Goal: Information Seeking & Learning: Learn about a topic

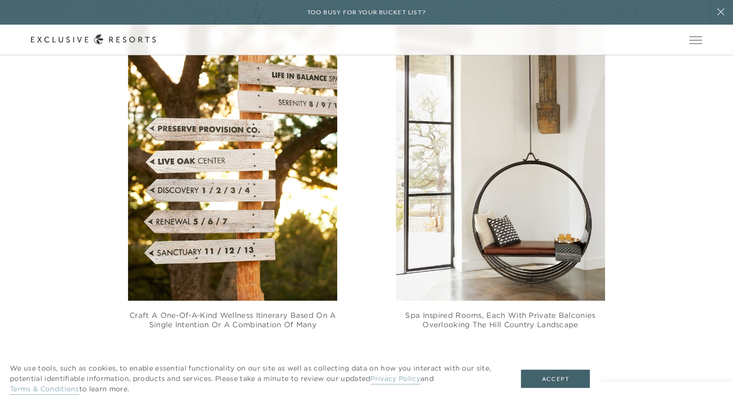
scroll to position [594, 0]
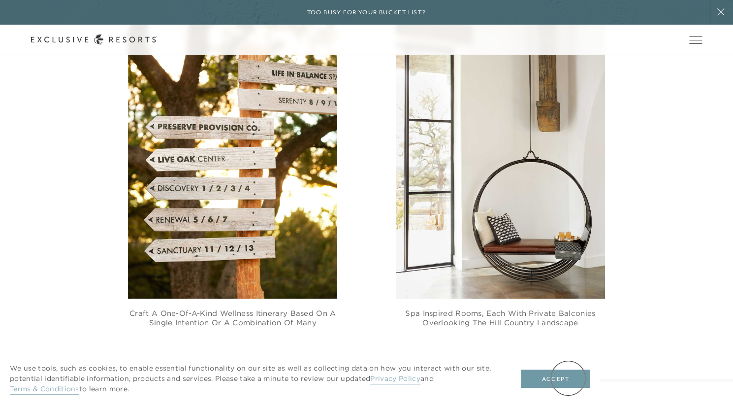
click at [566, 381] on button "Accept" at bounding box center [555, 378] width 69 height 19
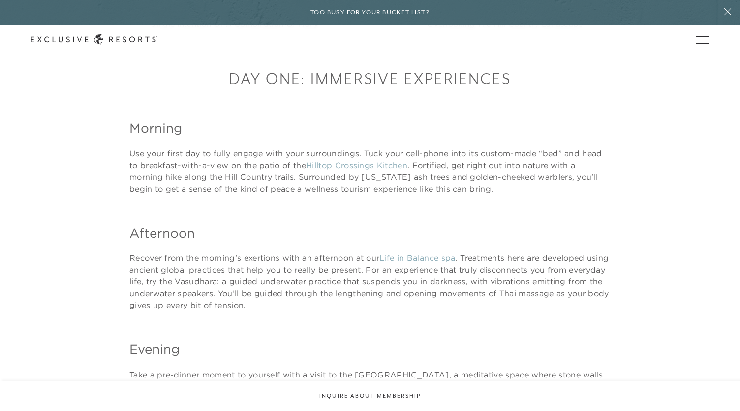
scroll to position [0, 0]
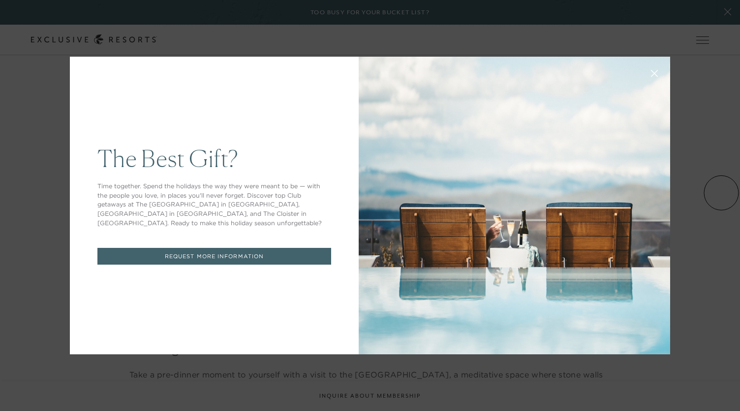
click at [653, 73] on icon at bounding box center [654, 73] width 7 height 7
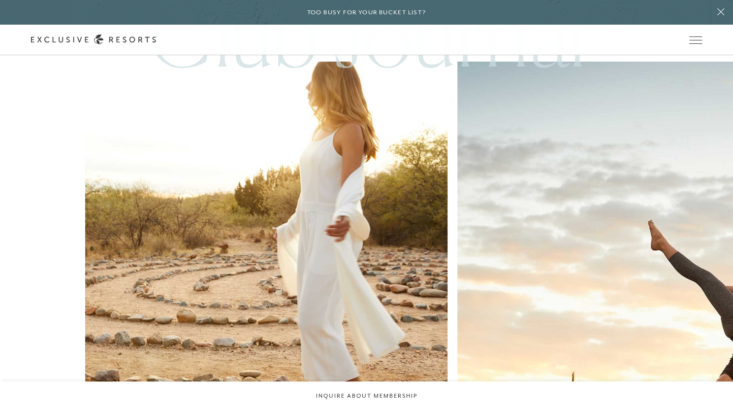
scroll to position [3796, 0]
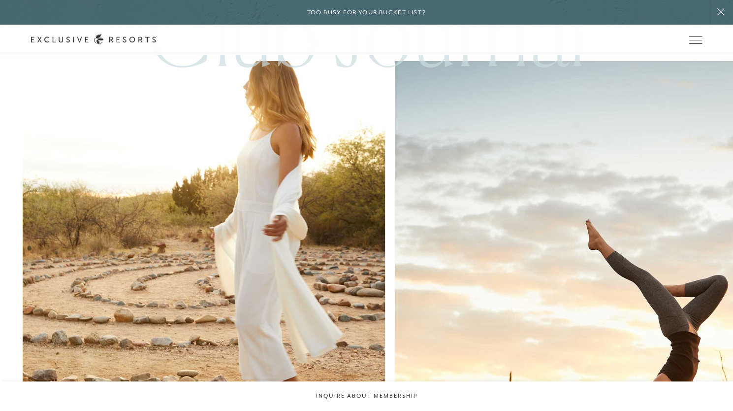
click at [377, 238] on img at bounding box center [576, 303] width 399 height 532
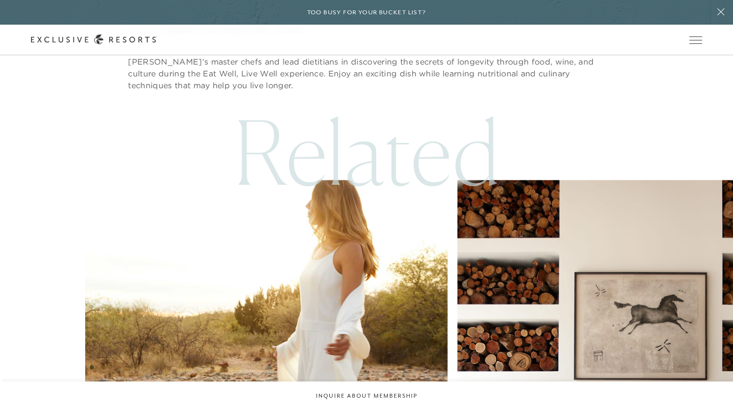
scroll to position [3005, 0]
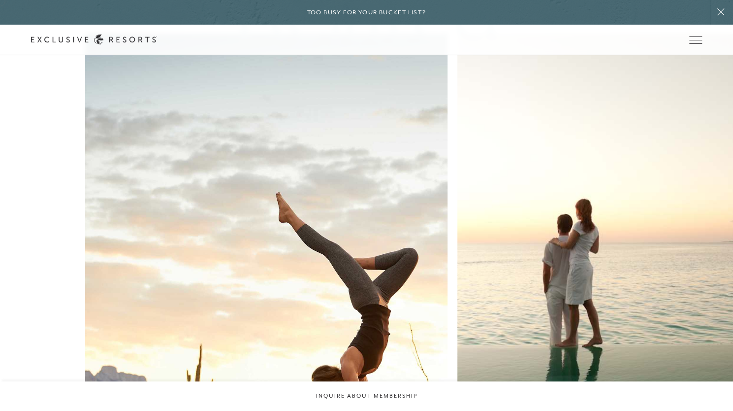
scroll to position [3169, 0]
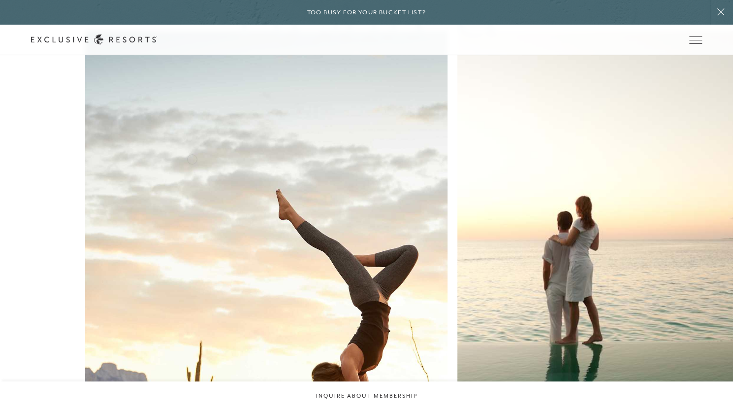
click at [192, 158] on img at bounding box center [266, 272] width 399 height 532
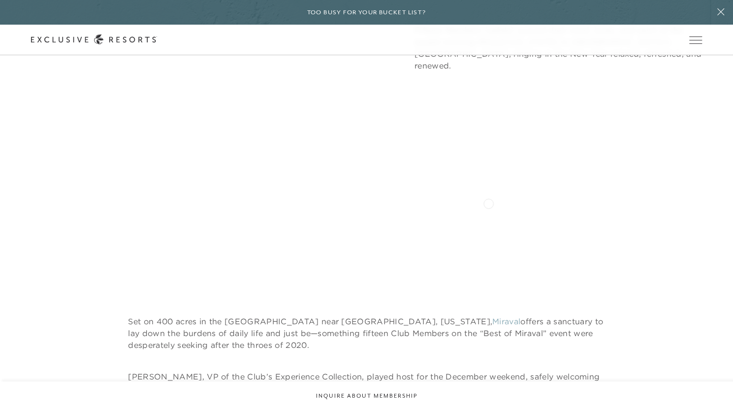
scroll to position [350, 0]
